Goal: Task Accomplishment & Management: Complete application form

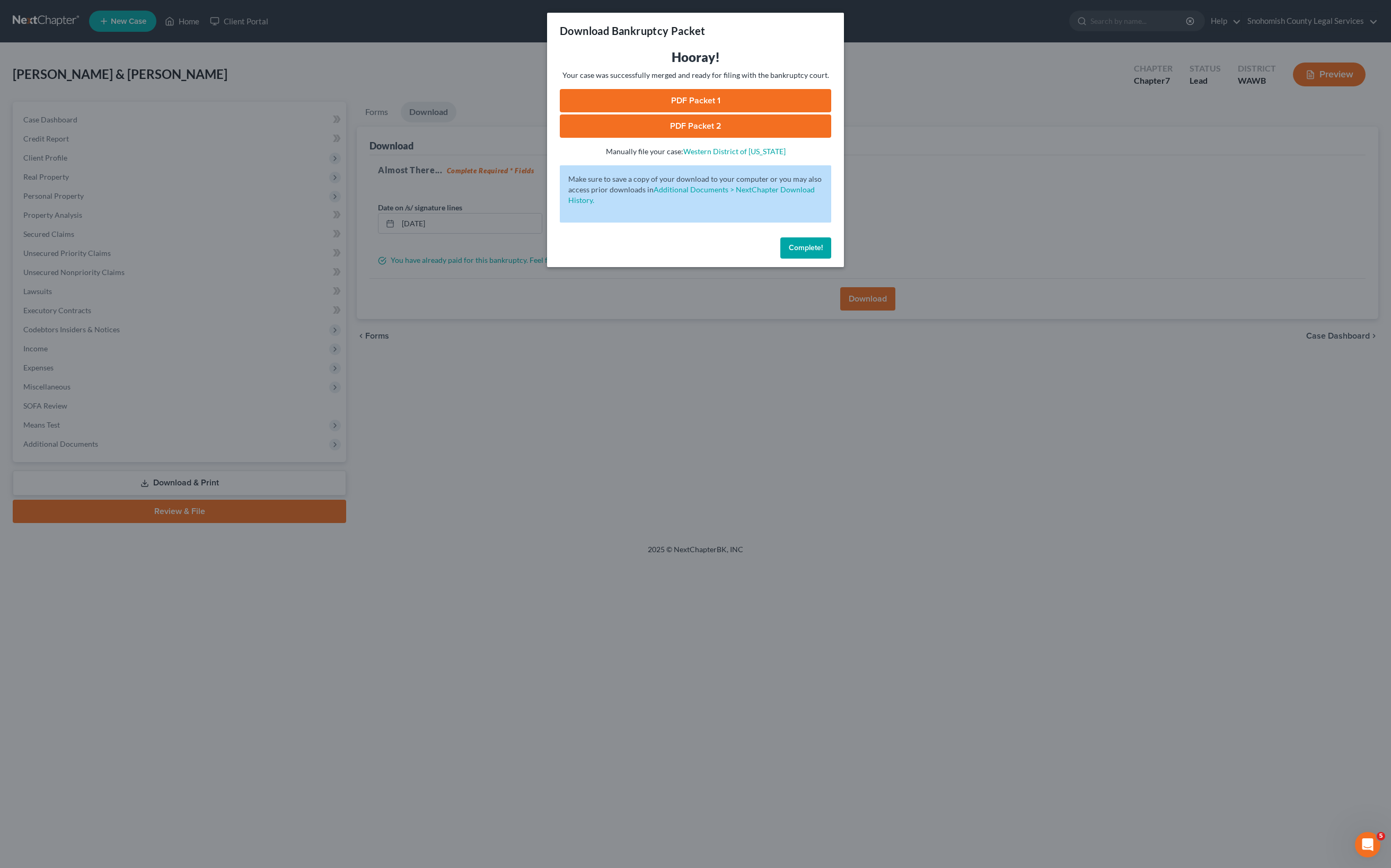
click at [823, 252] on span "Complete!" at bounding box center [806, 248] width 34 height 9
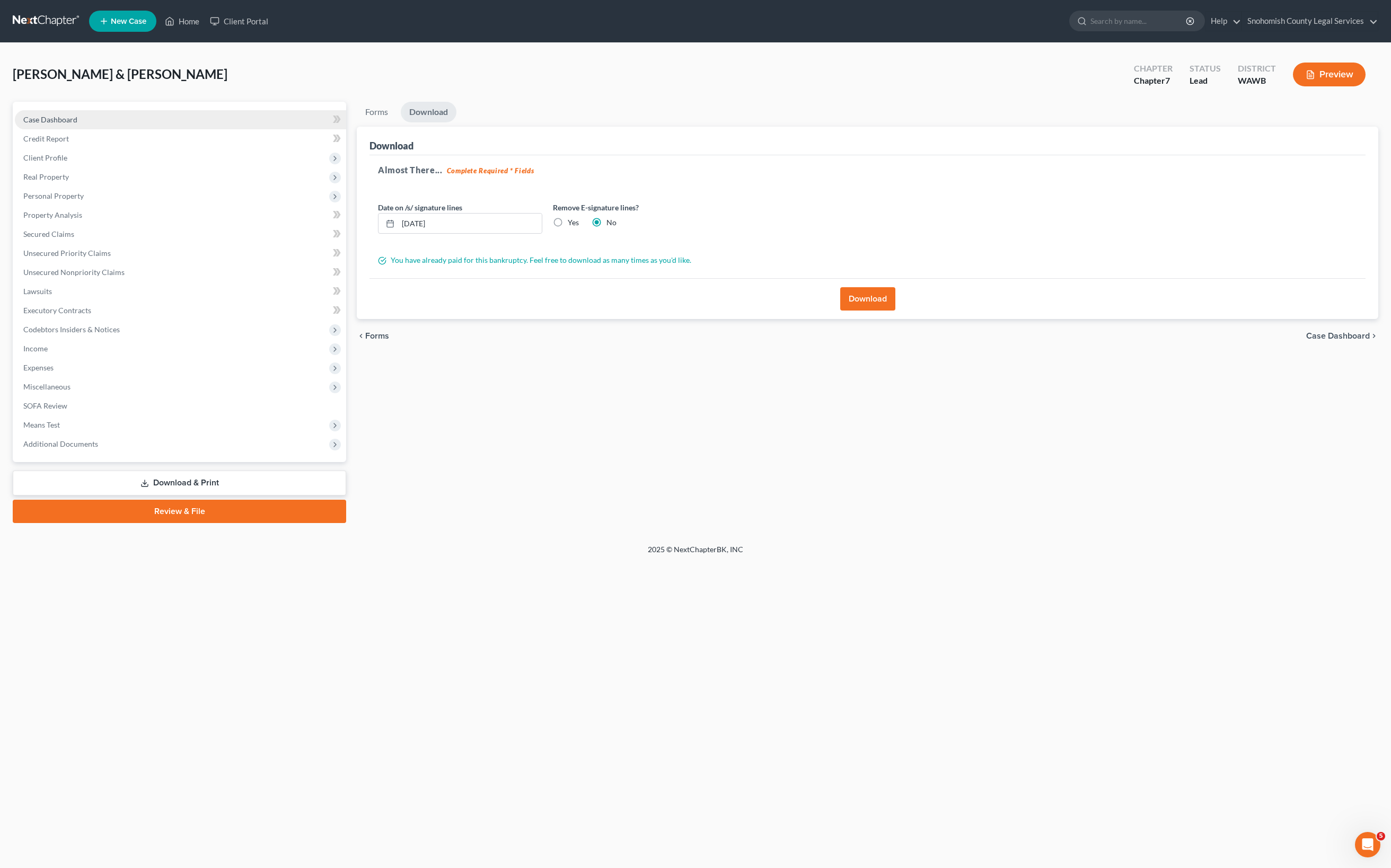
click at [77, 124] on span "Case Dashboard" at bounding box center [50, 119] width 54 height 9
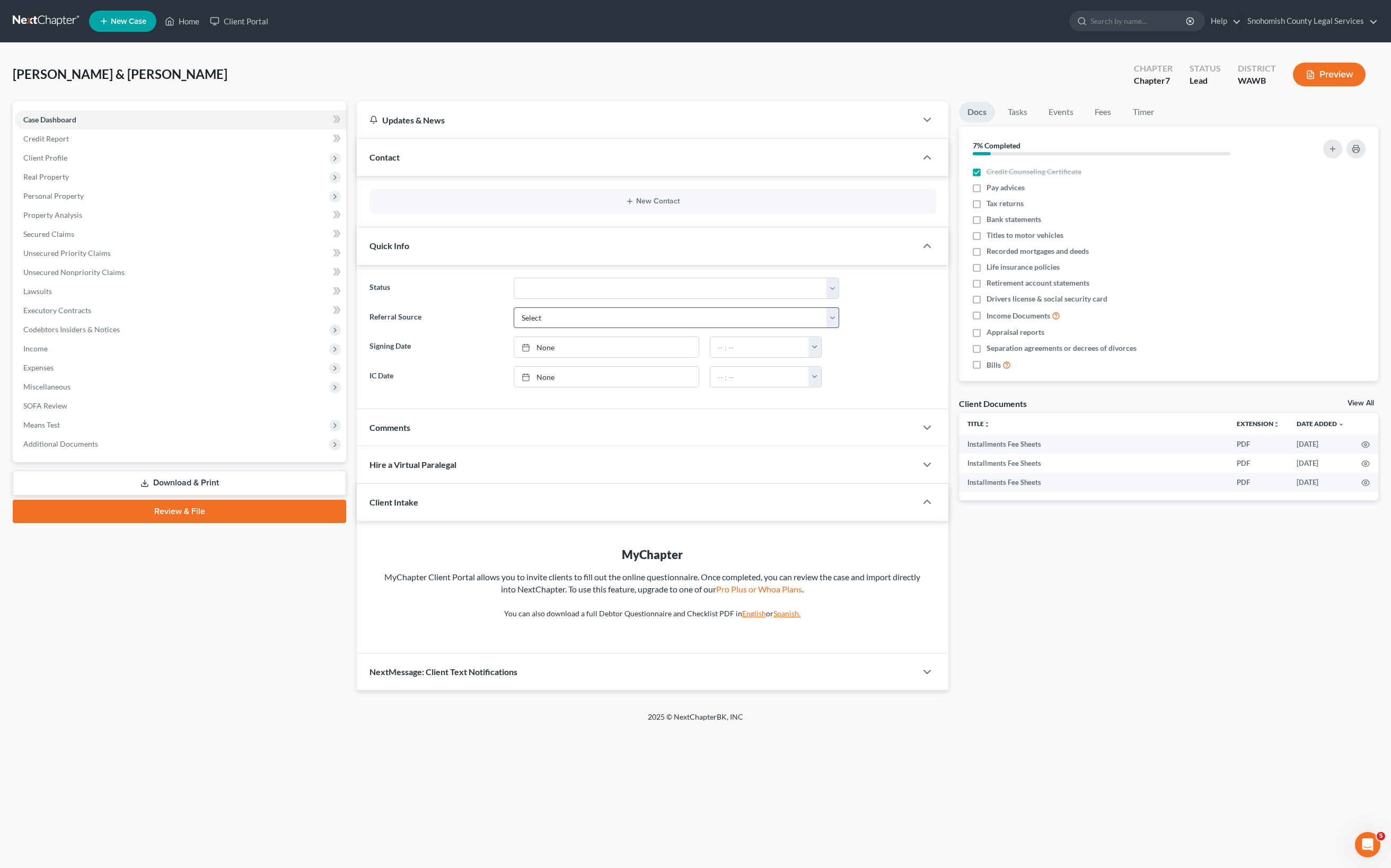
scroll to position [34, 0]
click at [67, 162] on span "Client Profile" at bounding box center [45, 158] width 44 height 9
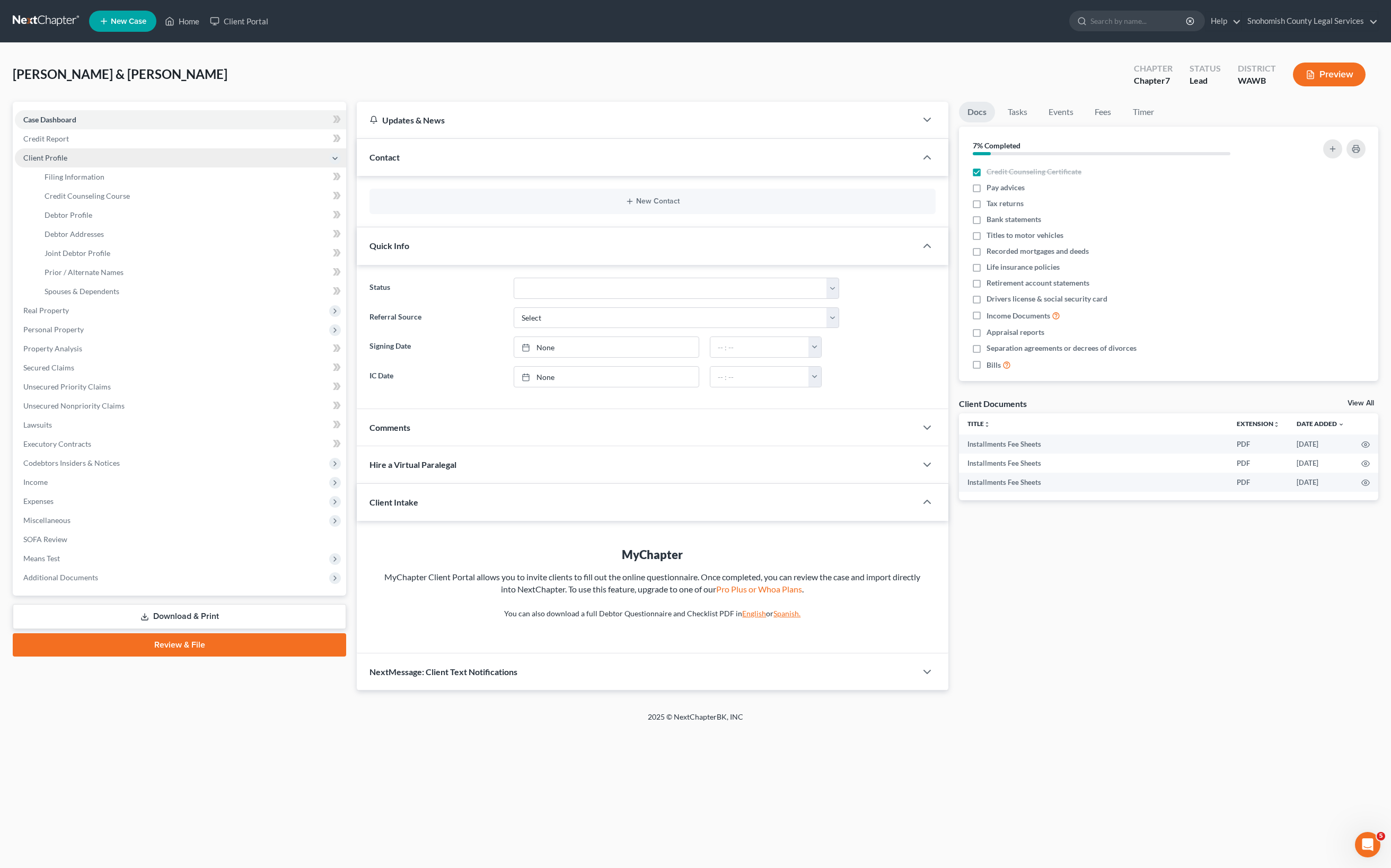
scroll to position [0, 0]
click at [67, 162] on span "Client Profile" at bounding box center [45, 158] width 44 height 9
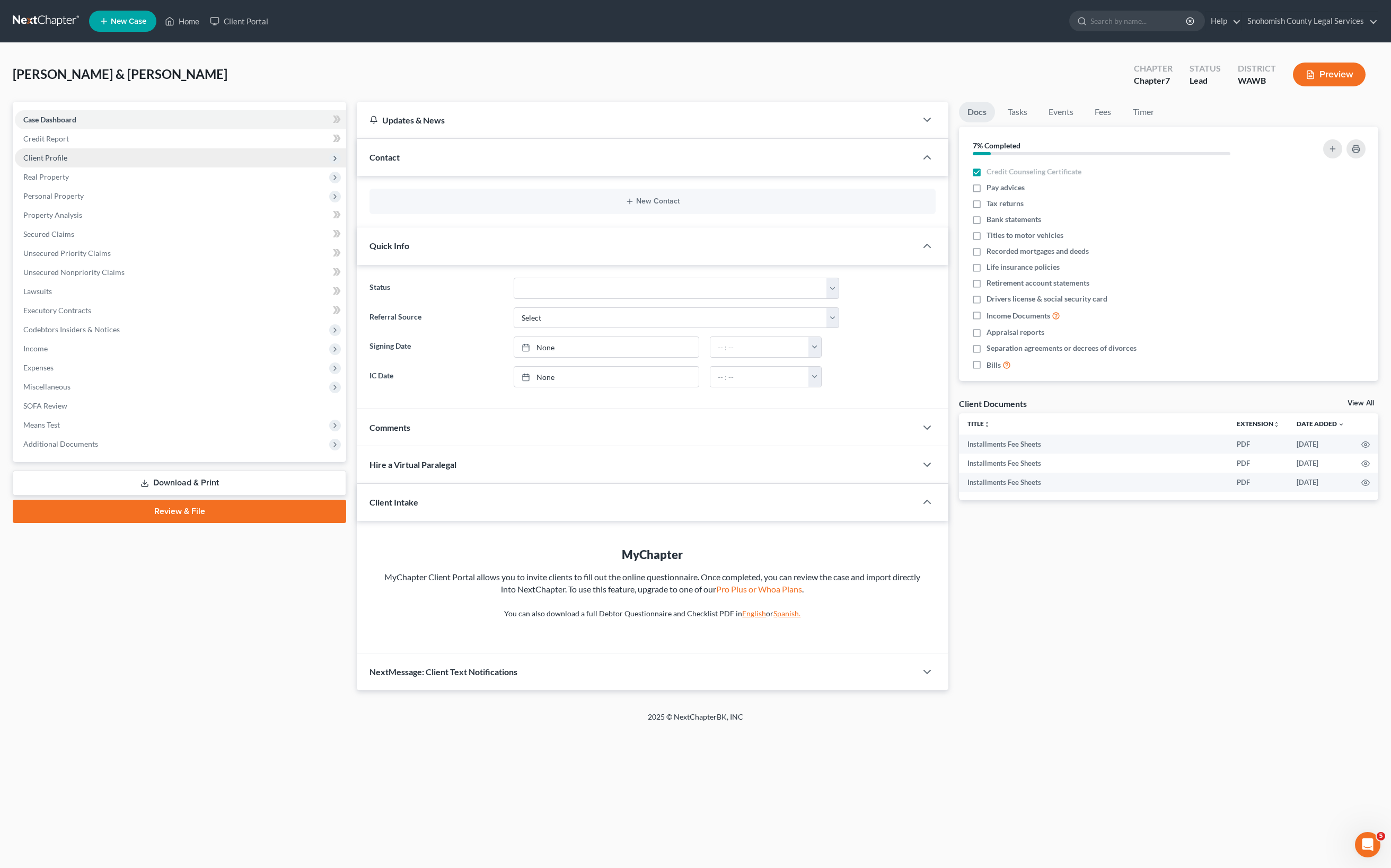
click at [67, 162] on span "Client Profile" at bounding box center [45, 158] width 44 height 9
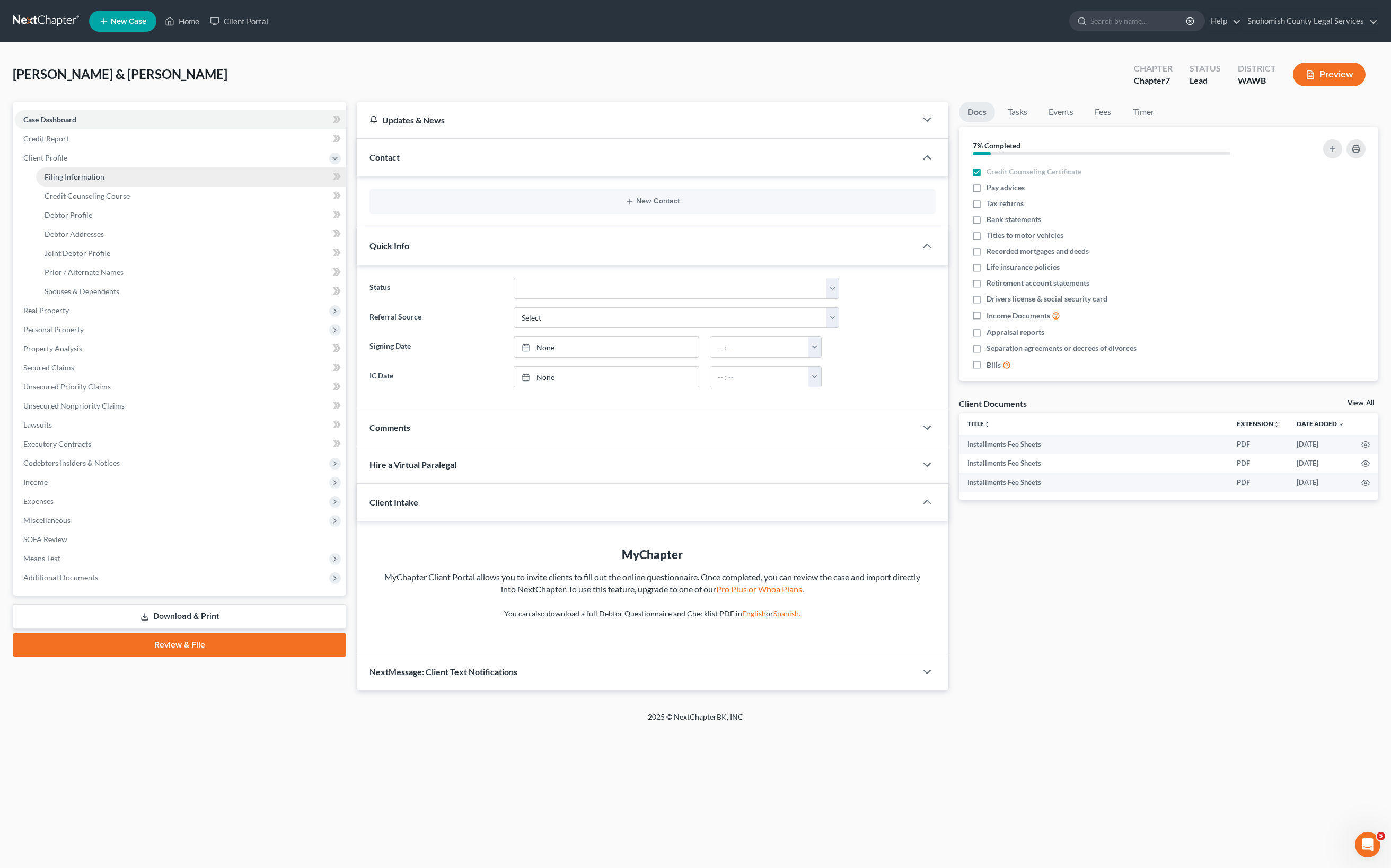
click at [104, 181] on span "Filing Information" at bounding box center [74, 177] width 60 height 9
select select "1"
select select "0"
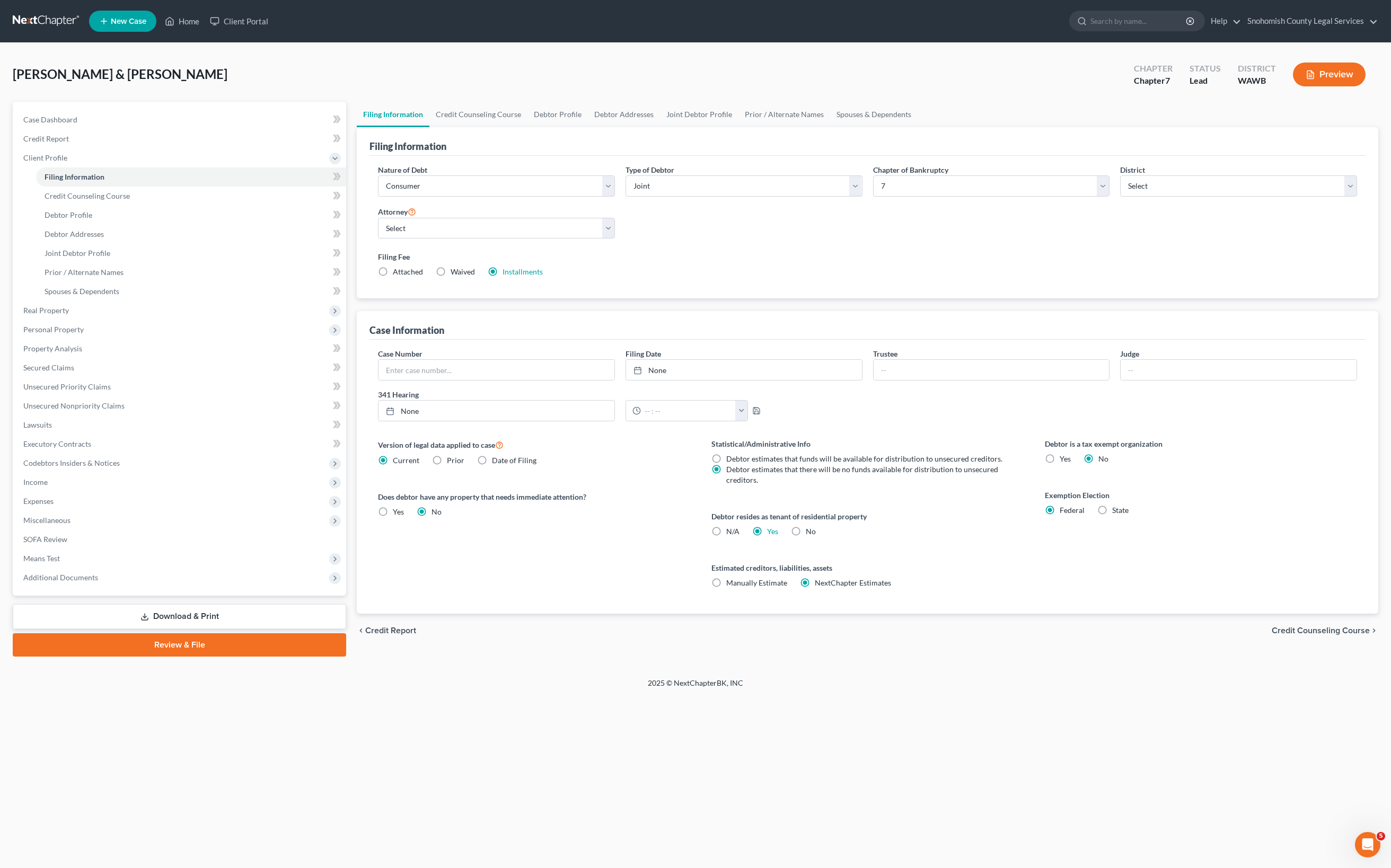
scroll to position [229, 0]
click at [523, 380] on input "text" at bounding box center [496, 370] width 236 height 20
paste input "Case #25-12848"
drag, startPoint x: 447, startPoint y: 476, endPoint x: 382, endPoint y: 466, distance: 65.8
click at [382, 466] on div "Case Information Case Number Case #25-12848 Filing Date None close Date Time ch…" at bounding box center [868, 462] width 1022 height 303
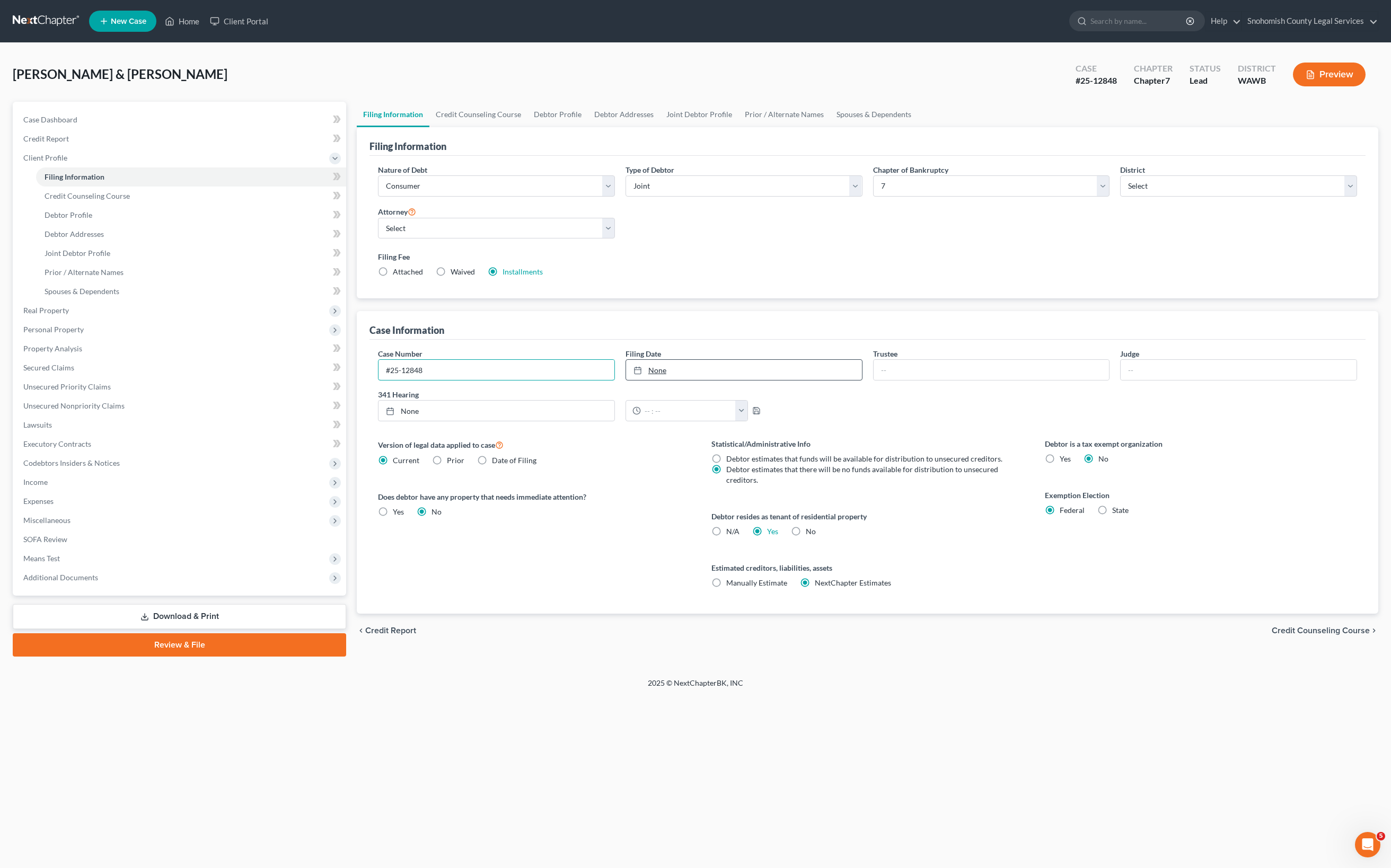
type input "#25-12848"
click at [680, 380] on link "None" at bounding box center [744, 370] width 236 height 20
click at [1272, 635] on span "Credit Counseling Course" at bounding box center [1321, 630] width 98 height 9
